Goal: Task Accomplishment & Management: Use online tool/utility

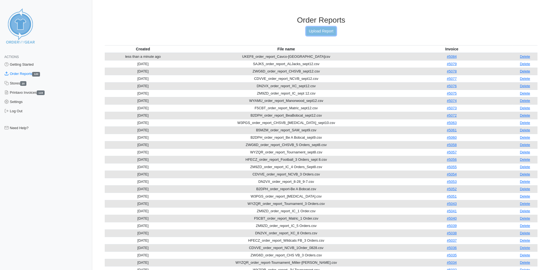
click at [314, 29] on link "Upload Report" at bounding box center [320, 31] width 29 height 8
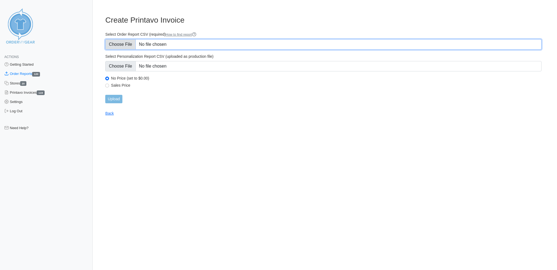
click at [120, 41] on input "Select Order Report CSV (required) How to find report" at bounding box center [323, 44] width 436 height 10
type input "C:\fakepath\DN2VX_order_report_XC_sept16.csv"
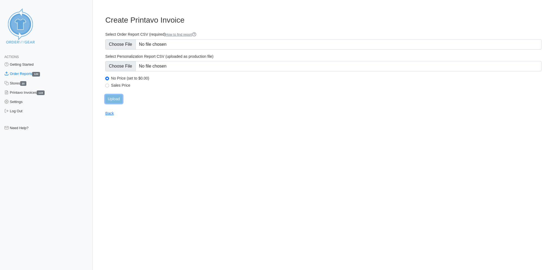
click at [112, 95] on input "Upload" at bounding box center [113, 99] width 17 height 8
